Goal: Book appointment/travel/reservation

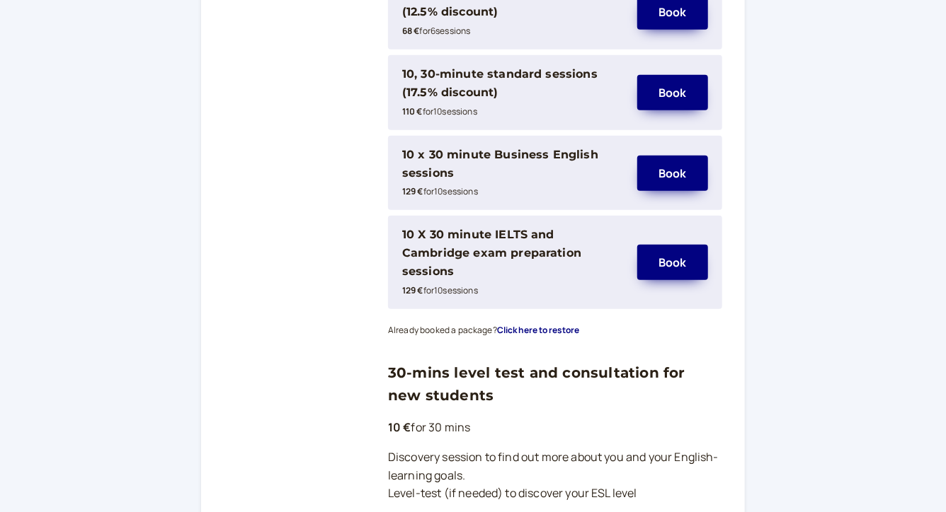
scroll to position [550, 0]
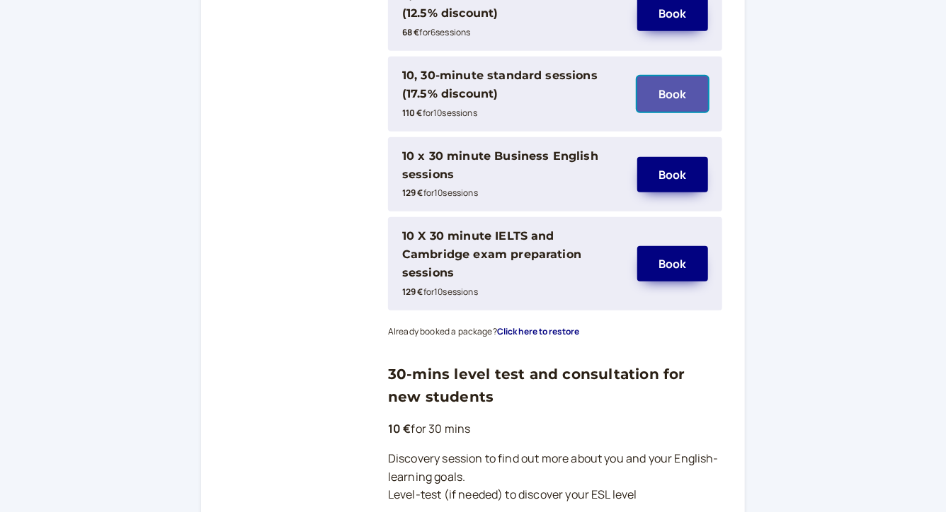
click at [674, 93] on button "Book" at bounding box center [672, 93] width 71 height 35
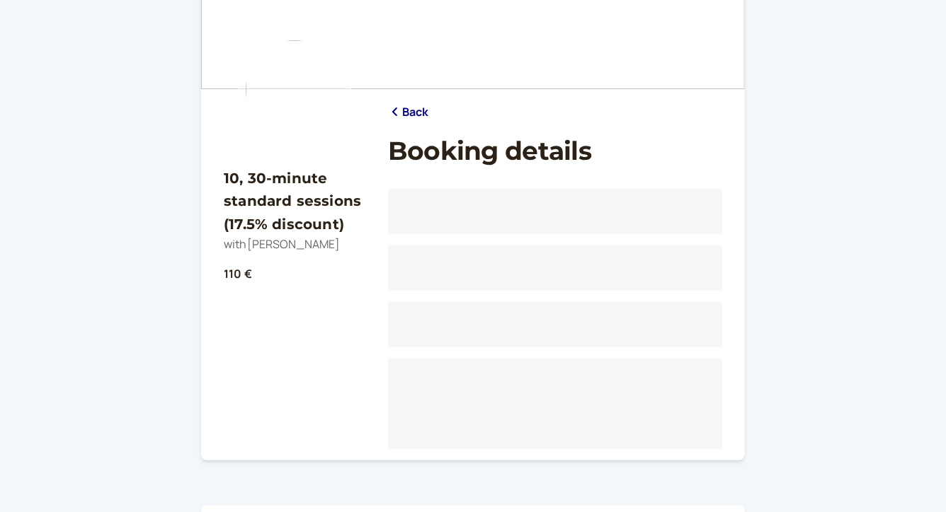
scroll to position [176, 0]
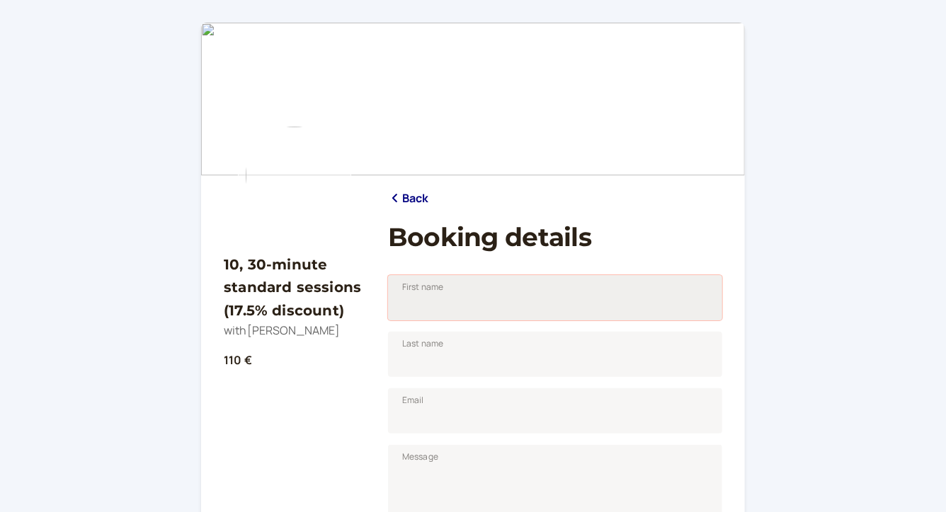
click at [491, 316] on input "First name" at bounding box center [555, 297] width 334 height 45
type input "[PERSON_NAME]"
type input "Urbanová"
type input "[EMAIL_ADDRESS][DOMAIN_NAME]"
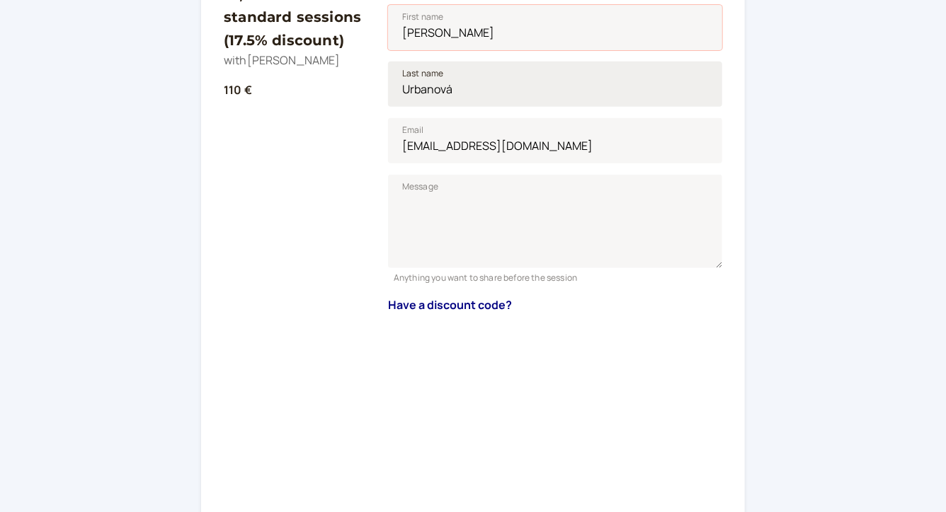
scroll to position [274, 0]
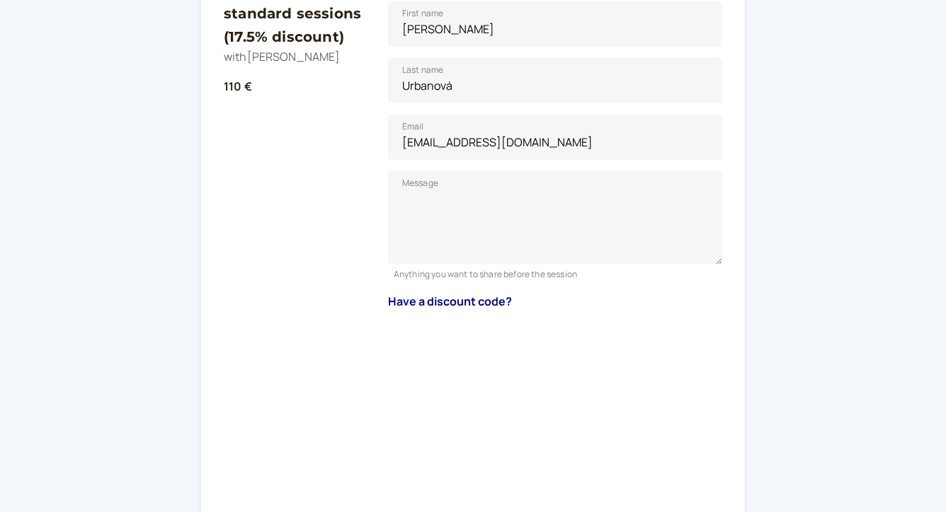
click at [343, 352] on div "10, 30-minute standard sessions (17.5% discount) with [PERSON_NAME] 110 €" at bounding box center [295, 386] width 142 height 856
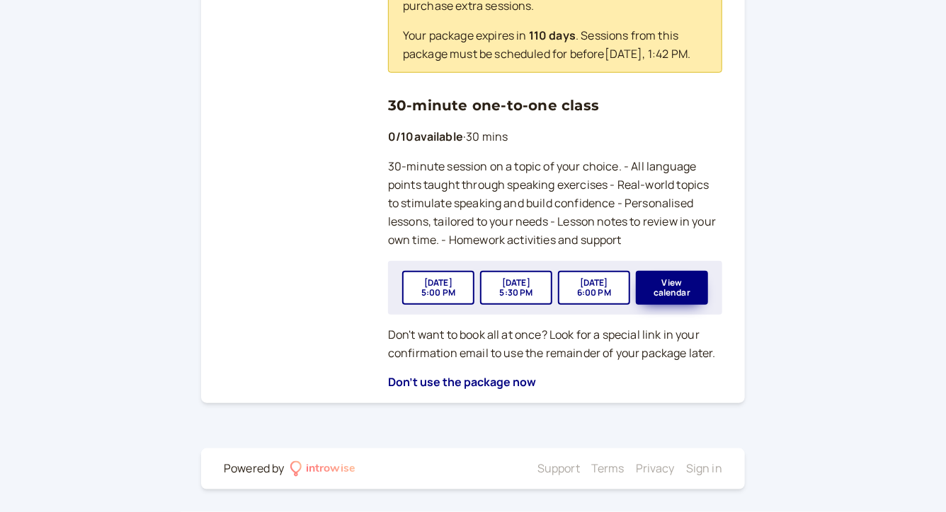
scroll to position [582, 0]
click at [678, 291] on button "View calendar" at bounding box center [672, 288] width 72 height 34
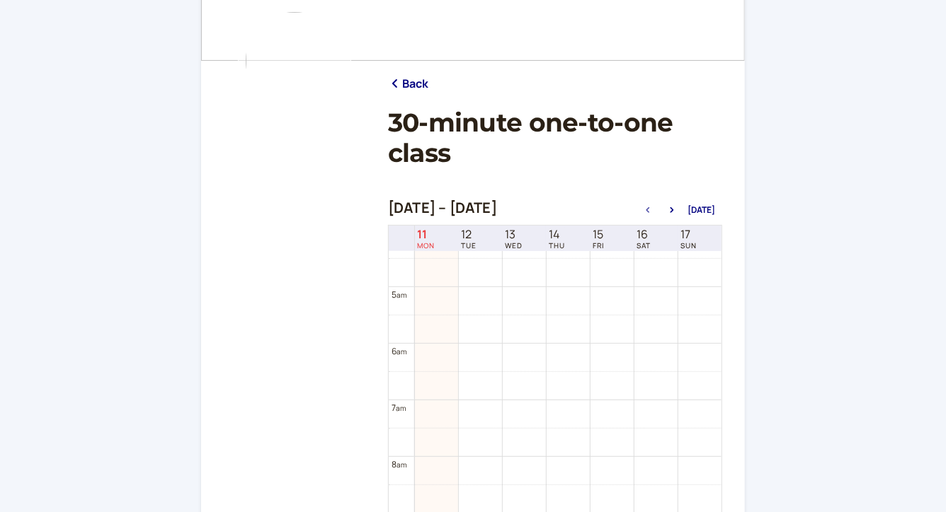
scroll to position [99, 0]
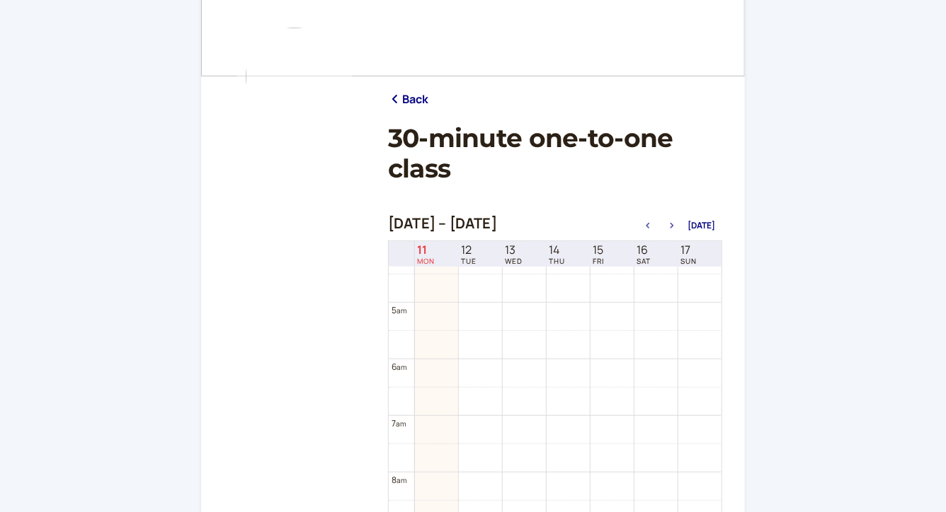
click at [675, 227] on icon "button" at bounding box center [671, 226] width 17 height 6
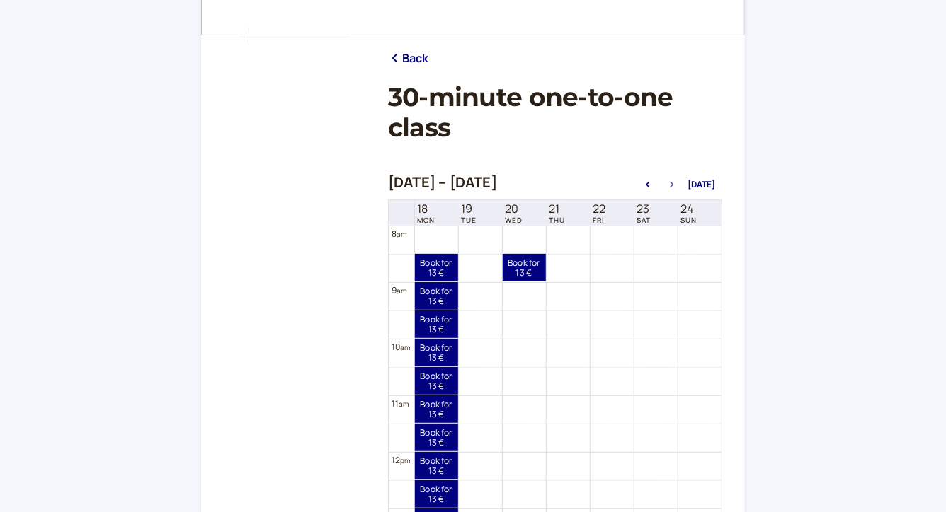
scroll to position [142, 0]
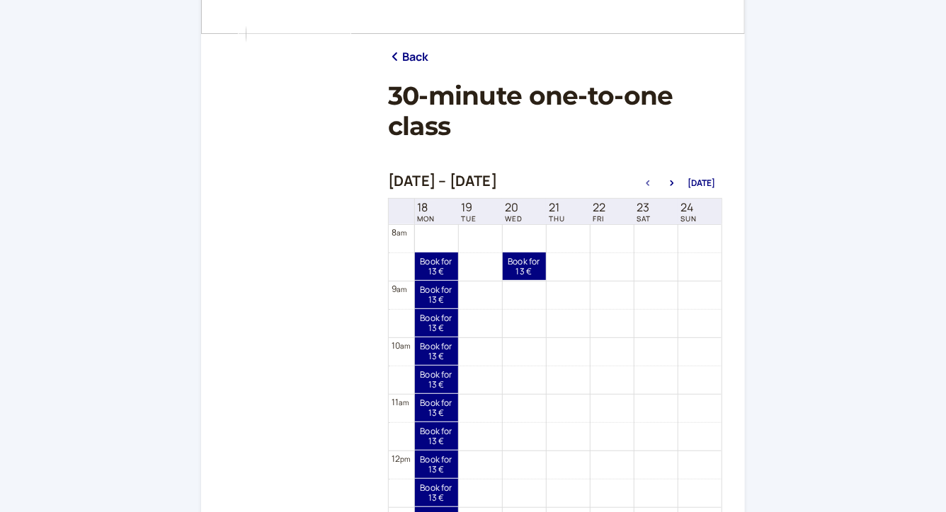
click at [649, 186] on icon "button" at bounding box center [647, 183] width 17 height 6
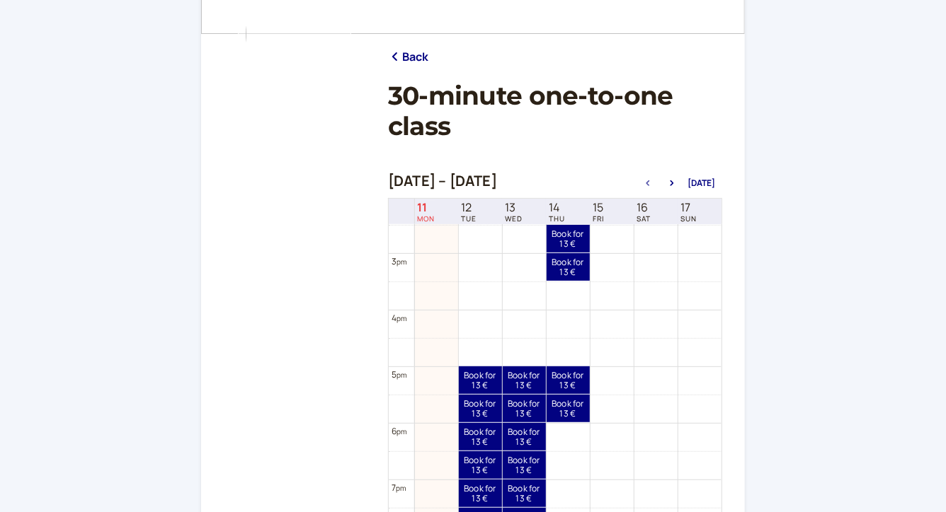
scroll to position [814, 0]
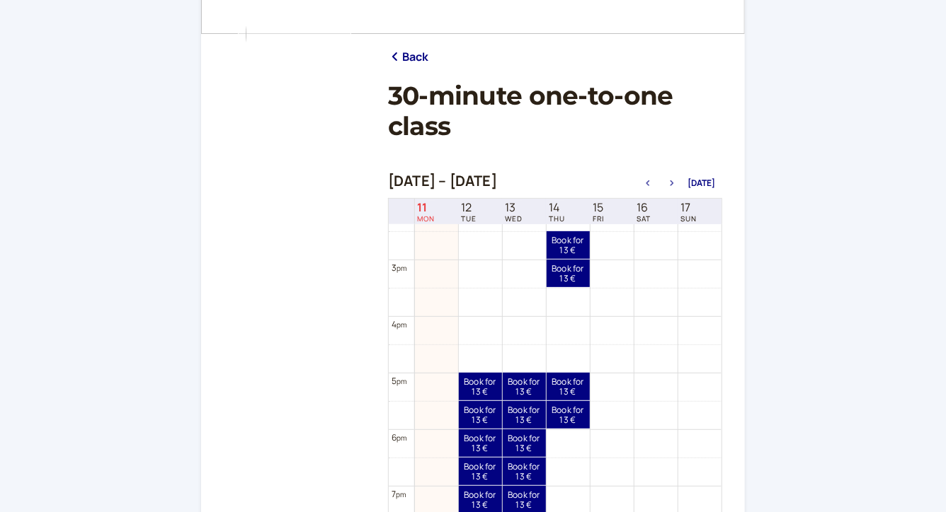
click at [677, 186] on icon "button" at bounding box center [671, 183] width 17 height 6
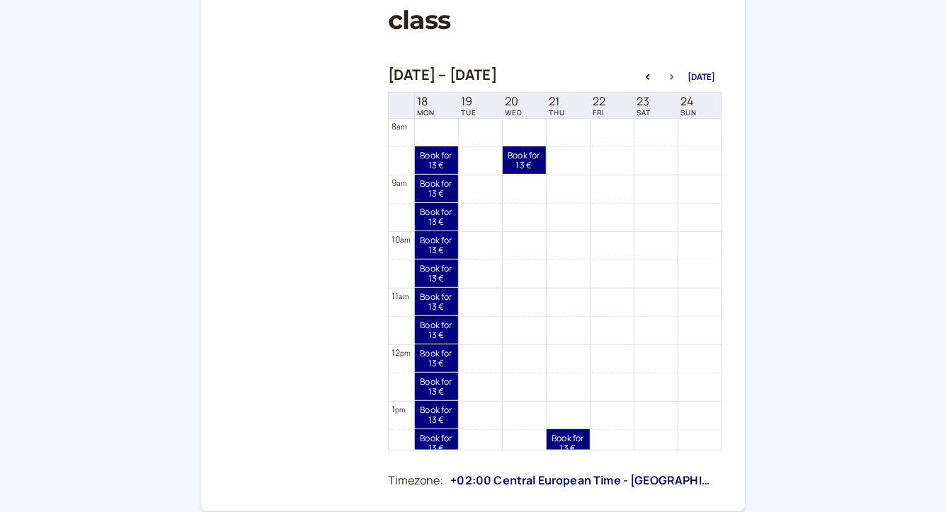
scroll to position [249, 0]
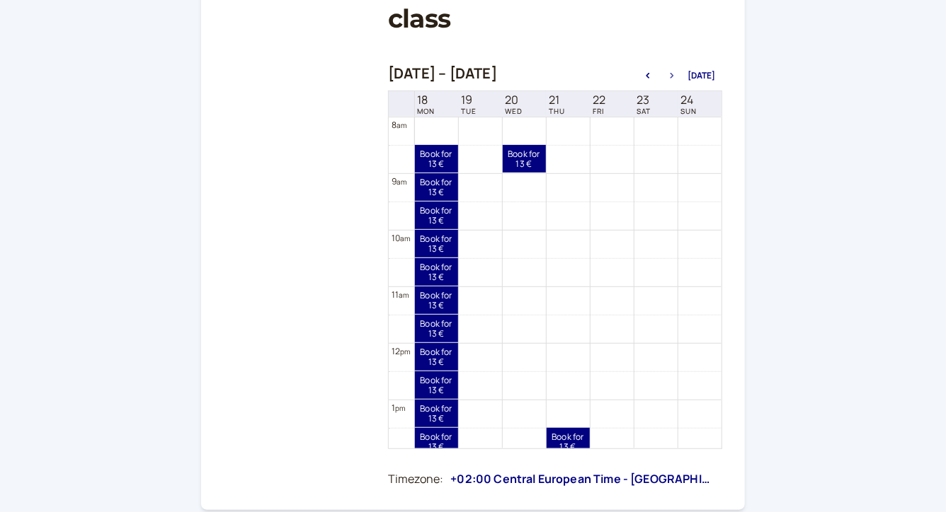
click at [677, 79] on icon "button" at bounding box center [671, 76] width 17 height 6
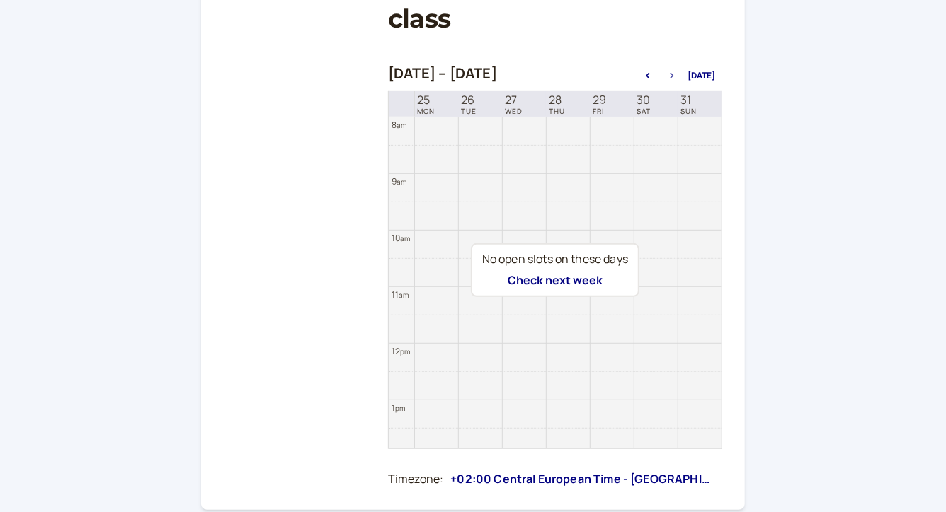
click at [680, 79] on icon "button" at bounding box center [671, 76] width 17 height 6
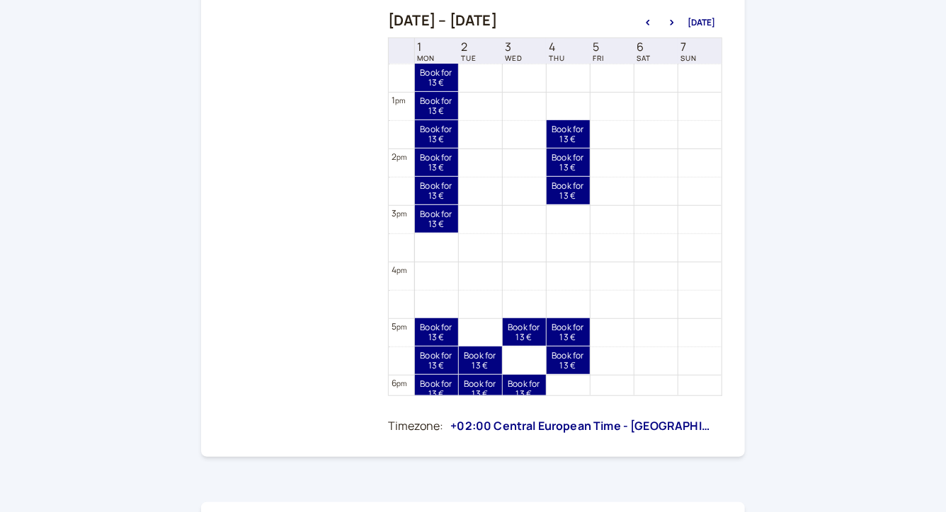
scroll to position [711, 0]
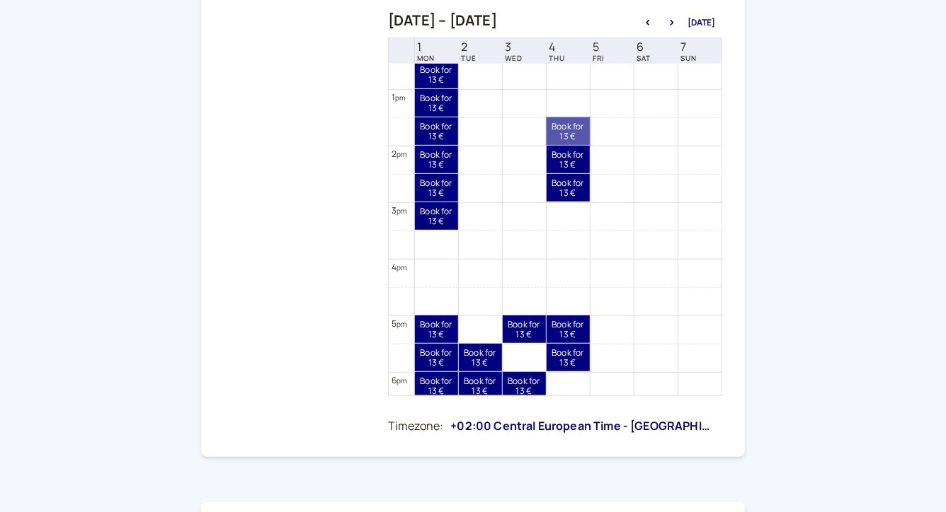
click at [575, 138] on link "Book for 13 € 13 €" at bounding box center [567, 131] width 43 height 28
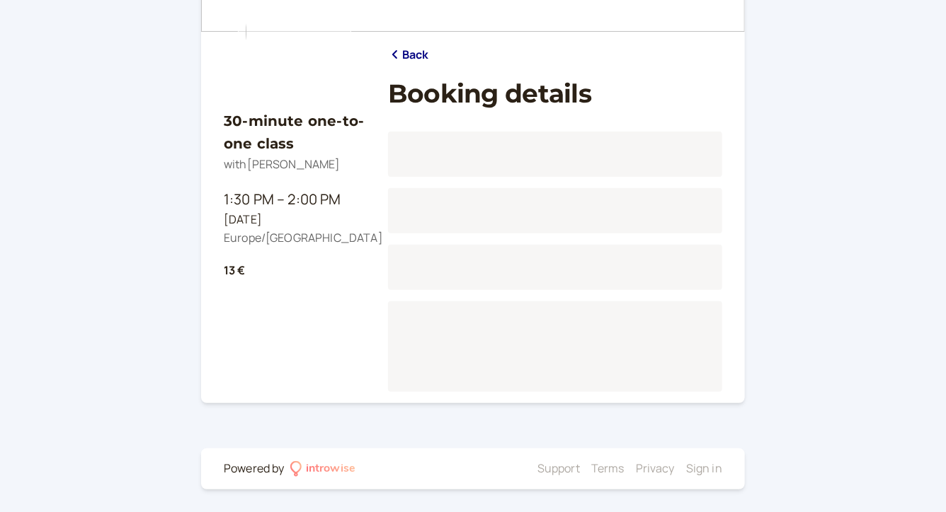
scroll to position [176, 0]
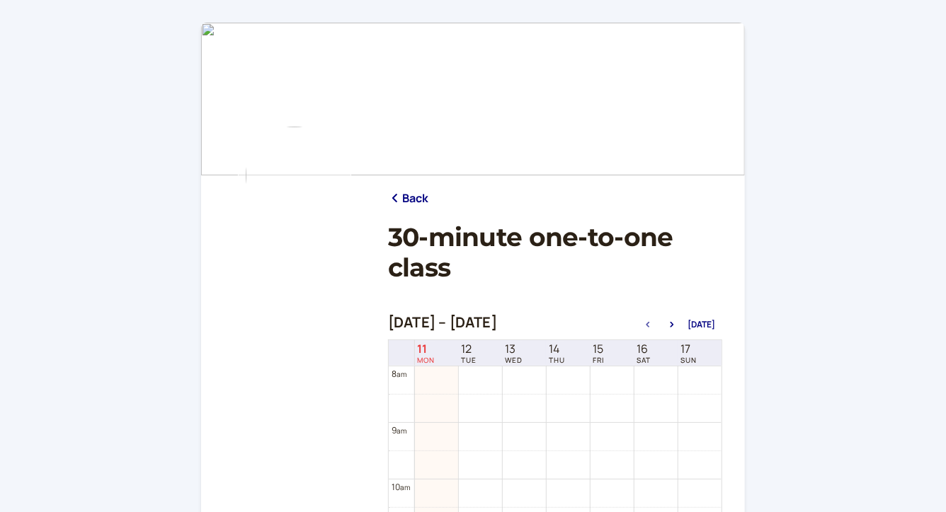
click at [407, 203] on link "Back" at bounding box center [408, 199] width 41 height 18
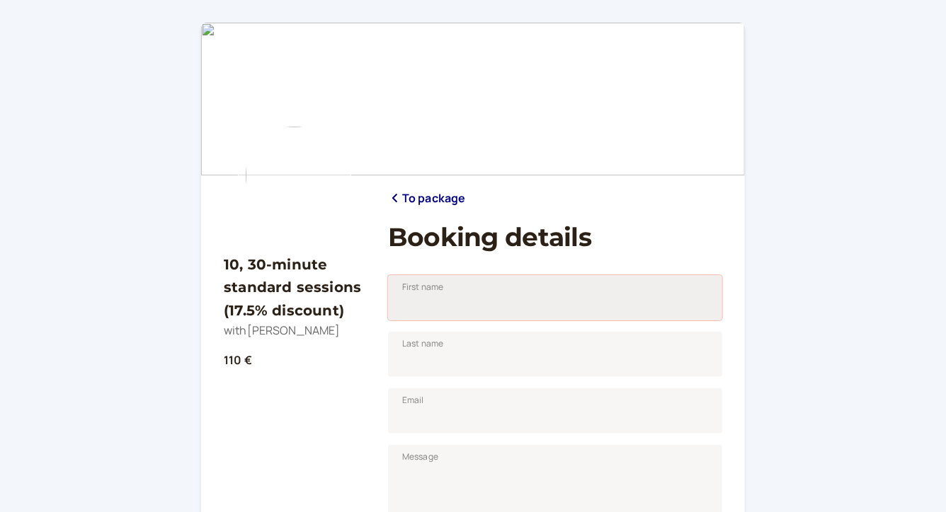
click at [459, 308] on input "First name" at bounding box center [555, 297] width 334 height 45
type input "[PERSON_NAME]"
type input "Urbanová"
type input "[EMAIL_ADDRESS][DOMAIN_NAME]"
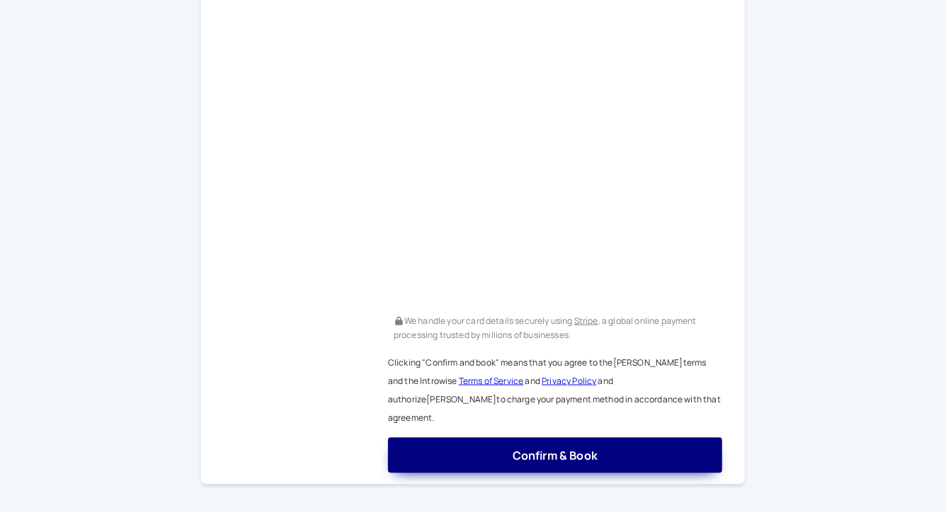
scroll to position [619, 0]
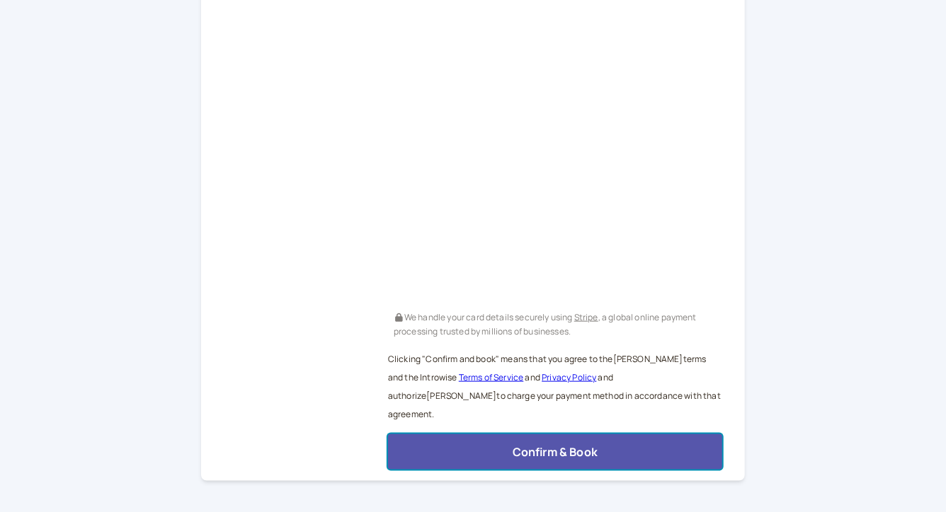
click at [566, 469] on button "Confirm & Book" at bounding box center [555, 452] width 334 height 35
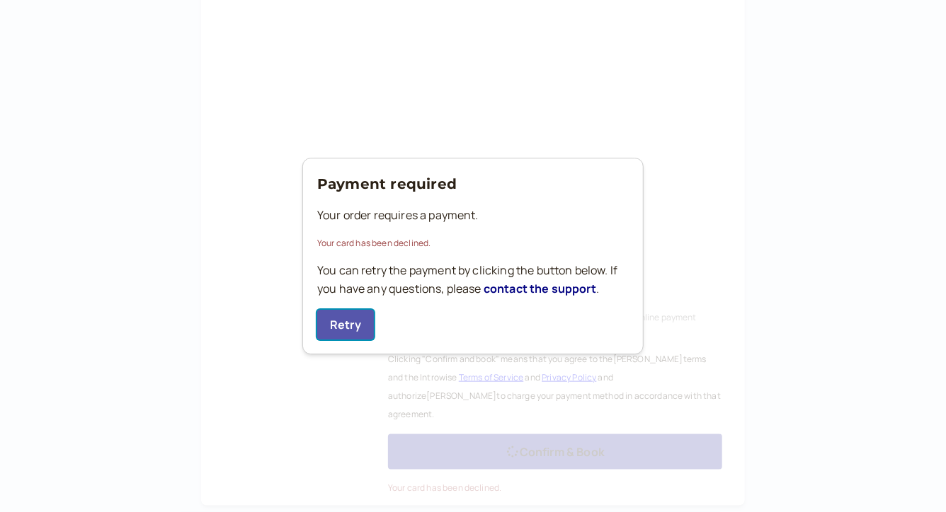
click at [359, 317] on button "Retry" at bounding box center [345, 325] width 57 height 30
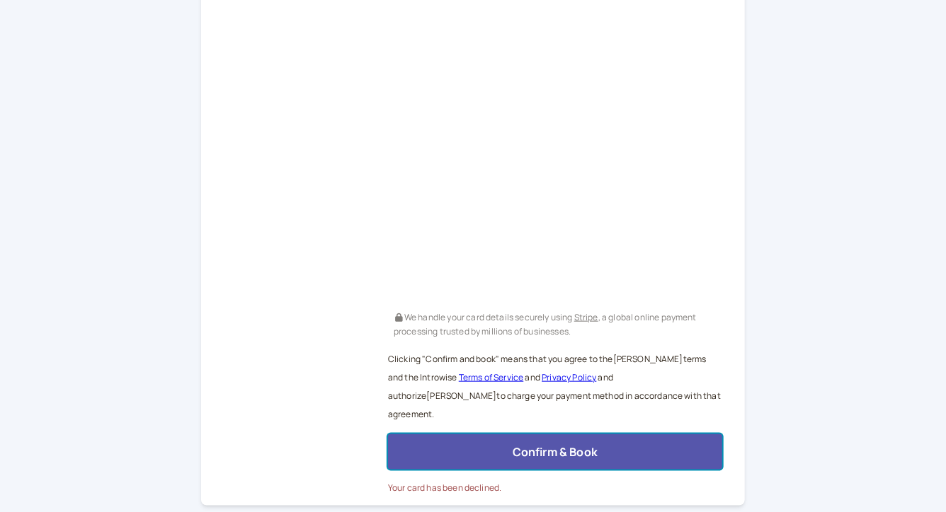
click at [517, 470] on button "Confirm & Book" at bounding box center [555, 452] width 334 height 35
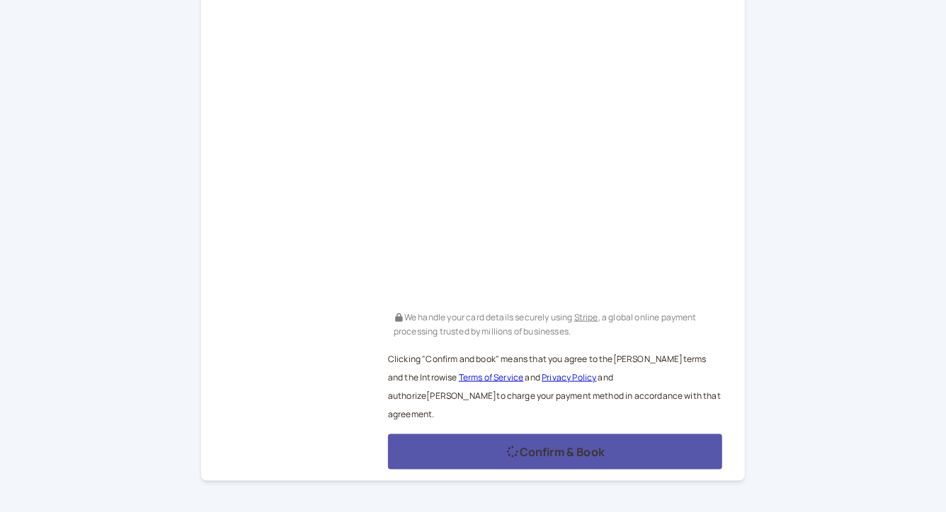
scroll to position [101, 0]
